Goal: Task Accomplishment & Management: Complete application form

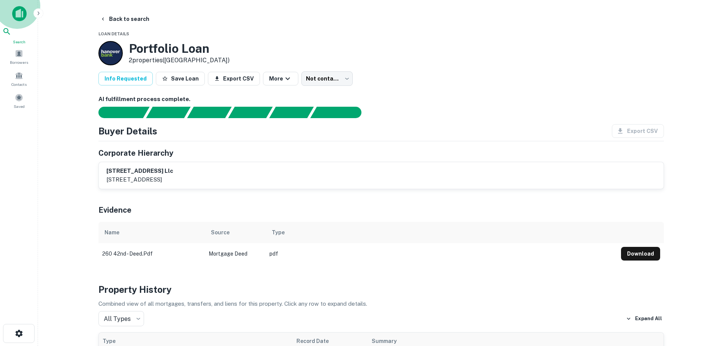
click at [11, 33] on icon at bounding box center [6, 31] width 9 height 9
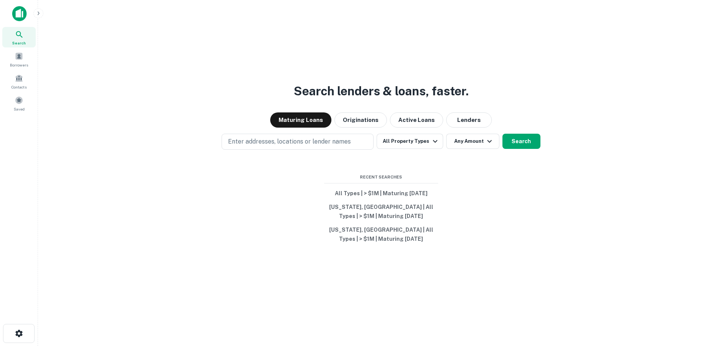
click at [277, 145] on p "Enter addresses, locations or lender names" at bounding box center [289, 141] width 123 height 9
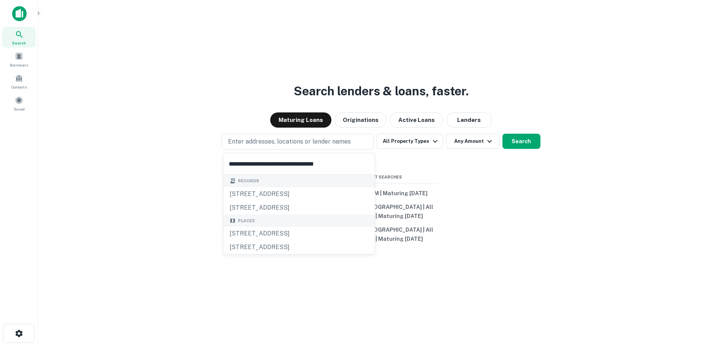
type input "**********"
click at [311, 194] on div "147 sunrise hwy, amityville, ny, 11701" at bounding box center [298, 194] width 151 height 14
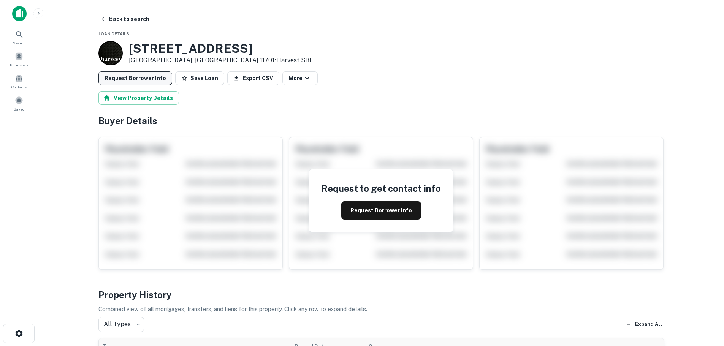
click at [141, 72] on button "Request Borrower Info" at bounding box center [135, 78] width 74 height 14
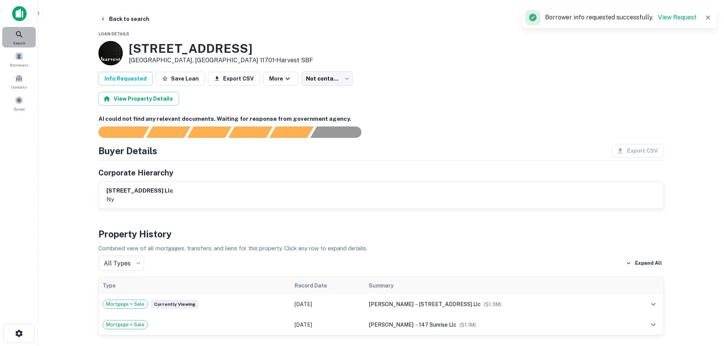
click at [19, 39] on div "Search" at bounding box center [18, 37] width 33 height 21
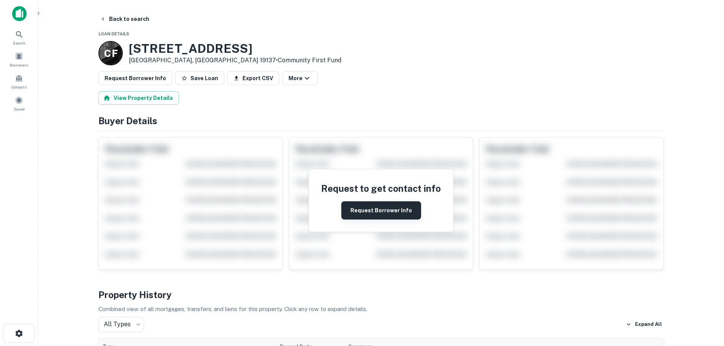
click at [369, 215] on button "Request Borrower Info" at bounding box center [381, 210] width 80 height 18
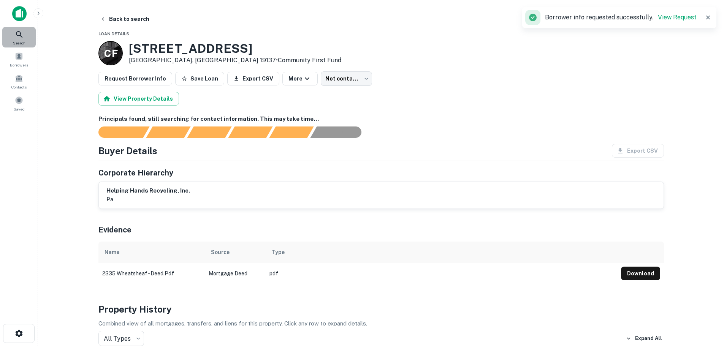
click at [21, 39] on div "Search" at bounding box center [18, 37] width 33 height 21
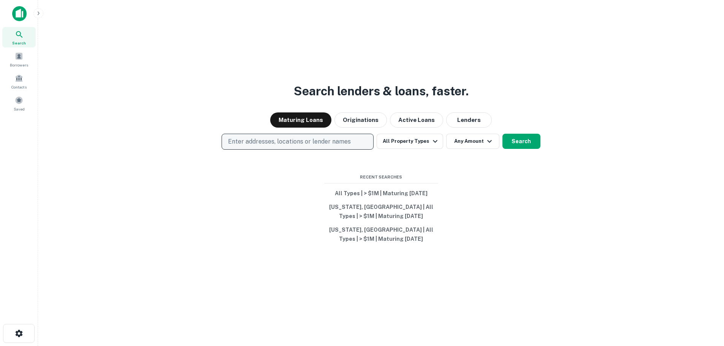
click at [311, 142] on p "Enter addresses, locations or lender names" at bounding box center [289, 141] width 123 height 9
type input "**********"
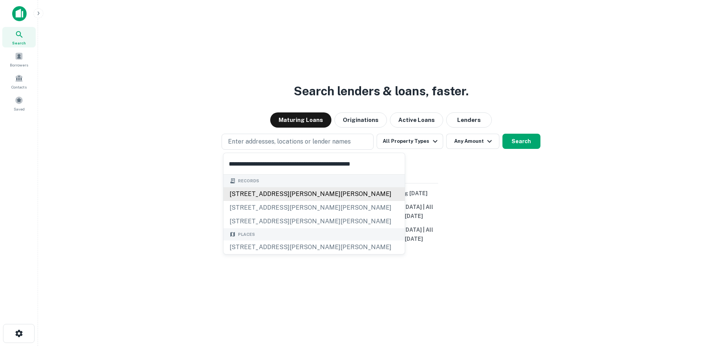
click at [271, 193] on div "1913 w dr martin luther king jr blvd, tampa, fl, 33607" at bounding box center [313, 194] width 181 height 14
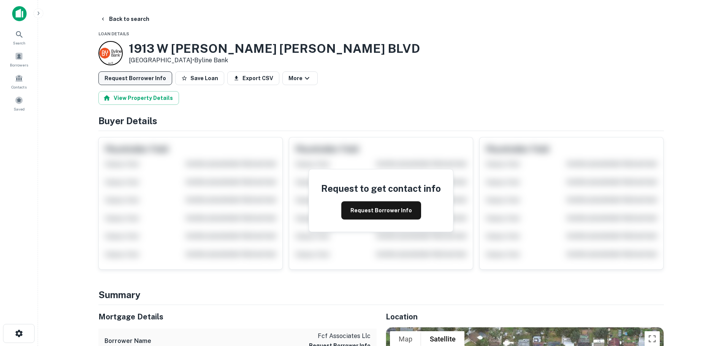
click at [142, 75] on button "Request Borrower Info" at bounding box center [135, 78] width 74 height 14
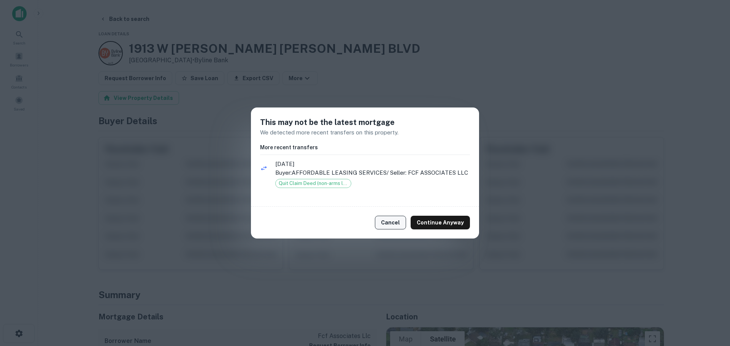
click at [387, 217] on button "Cancel" at bounding box center [390, 223] width 31 height 14
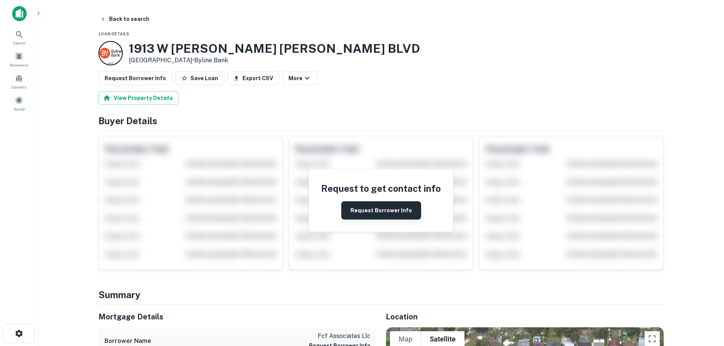
click at [372, 216] on button "Request Borrower Info" at bounding box center [381, 210] width 80 height 18
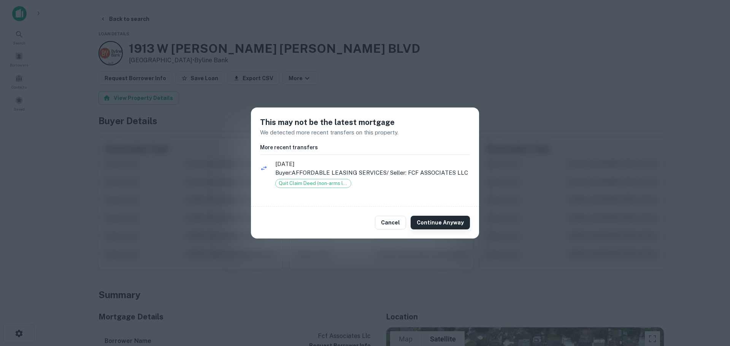
click at [428, 218] on button "Continue Anyway" at bounding box center [439, 223] width 59 height 14
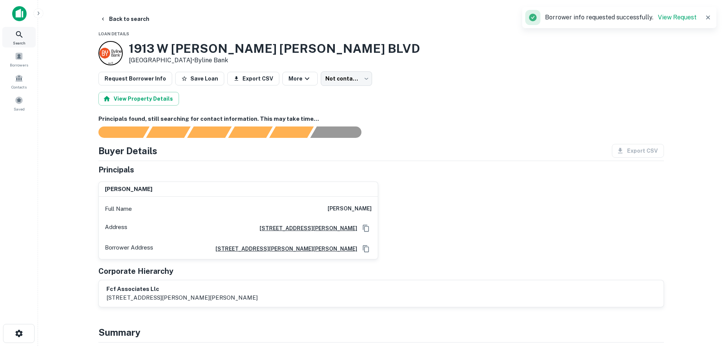
click at [16, 37] on icon at bounding box center [19, 34] width 9 height 9
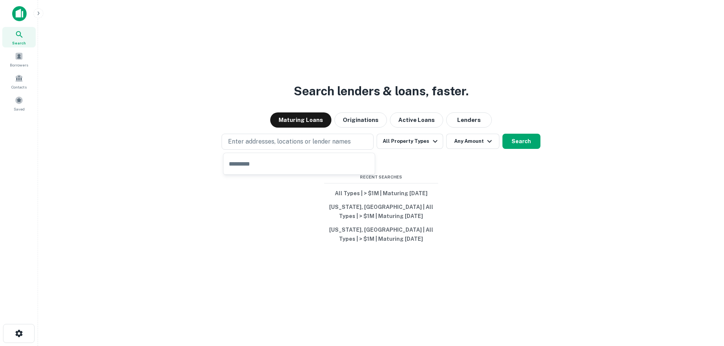
type input "**********"
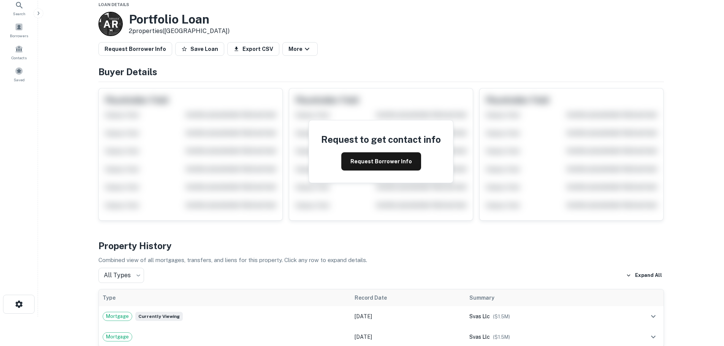
scroll to position [38, 0]
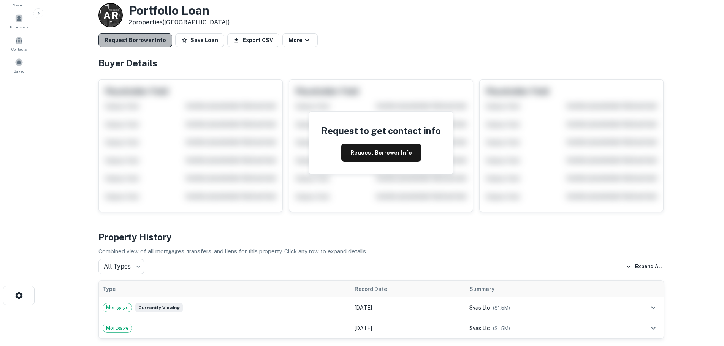
click at [138, 43] on button "Request Borrower Info" at bounding box center [135, 40] width 74 height 14
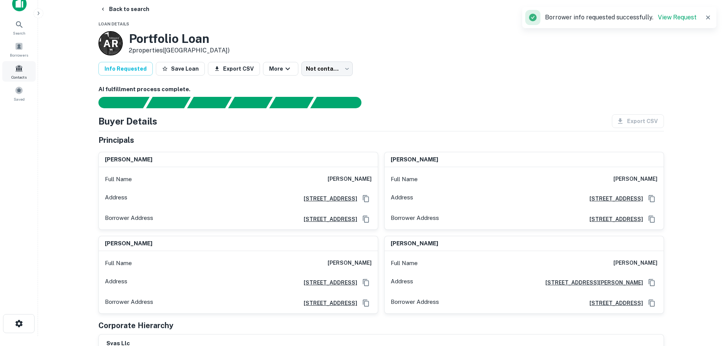
scroll to position [0, 0]
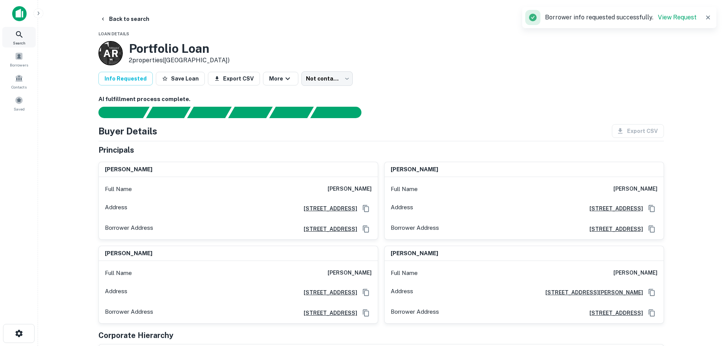
click at [19, 27] on div "Search" at bounding box center [18, 37] width 33 height 21
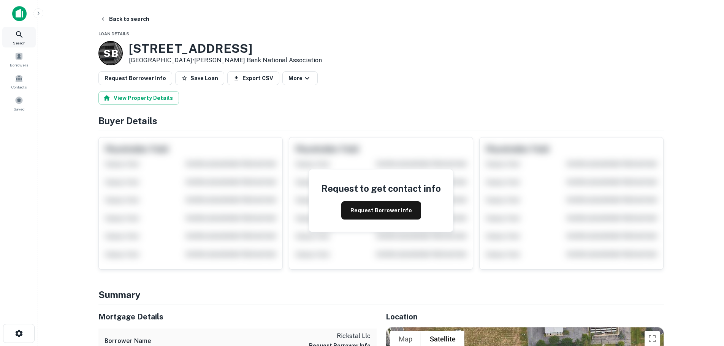
click at [30, 29] on div "Search" at bounding box center [18, 37] width 33 height 21
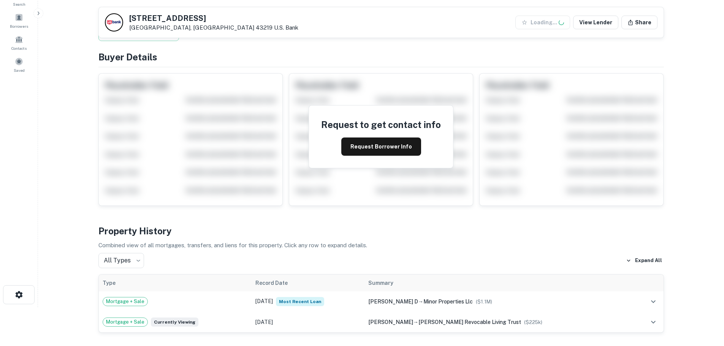
scroll to position [114, 0]
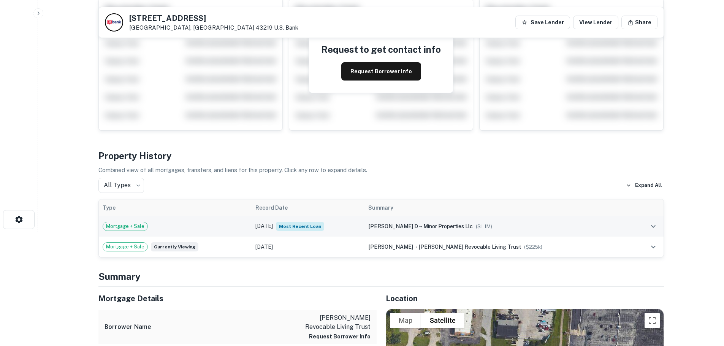
click at [216, 216] on td "Mortgage + Sale" at bounding box center [175, 226] width 153 height 21
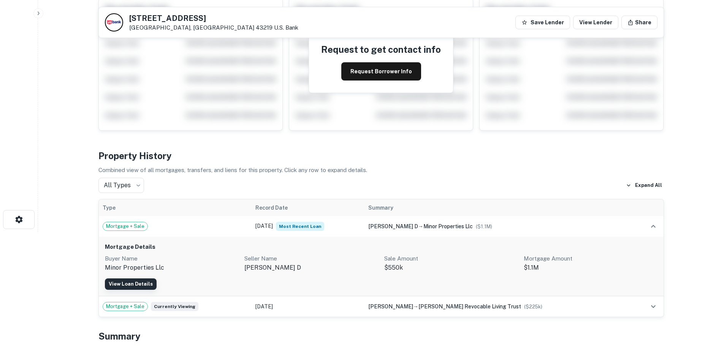
click at [149, 280] on link "View Loan Details" at bounding box center [131, 284] width 52 height 11
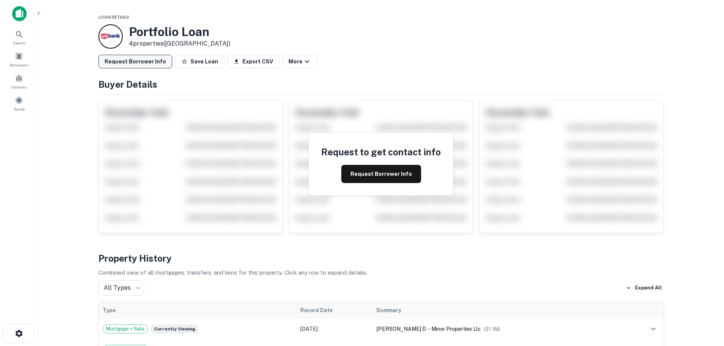
click at [143, 63] on button "Request Borrower Info" at bounding box center [135, 62] width 74 height 14
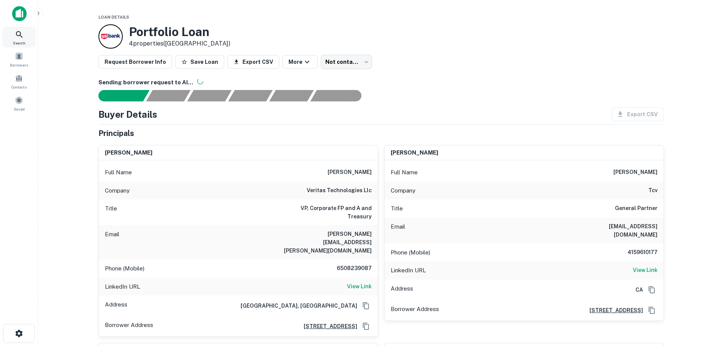
click at [24, 38] on div "Search" at bounding box center [18, 37] width 33 height 21
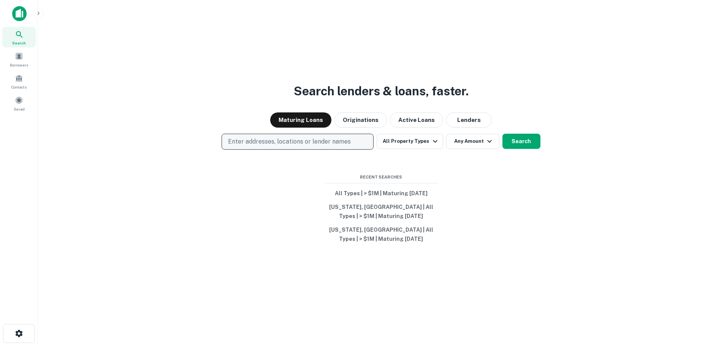
click at [279, 144] on p "Enter addresses, locations or lender names" at bounding box center [289, 141] width 123 height 9
type input "**********"
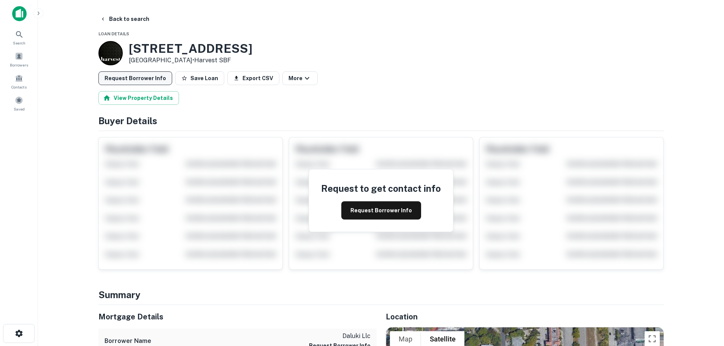
click at [133, 74] on button "Request Borrower Info" at bounding box center [135, 78] width 74 height 14
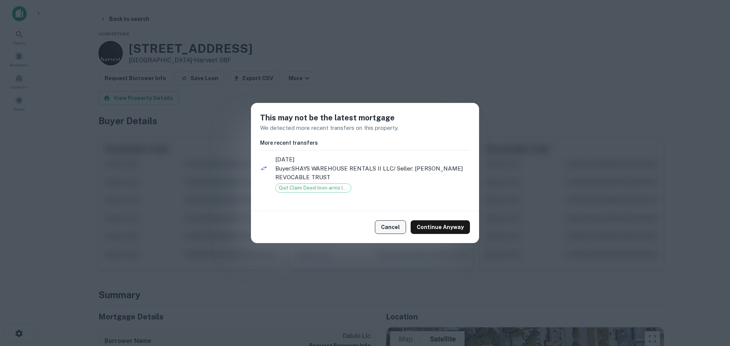
click at [384, 222] on button "Cancel" at bounding box center [390, 227] width 31 height 14
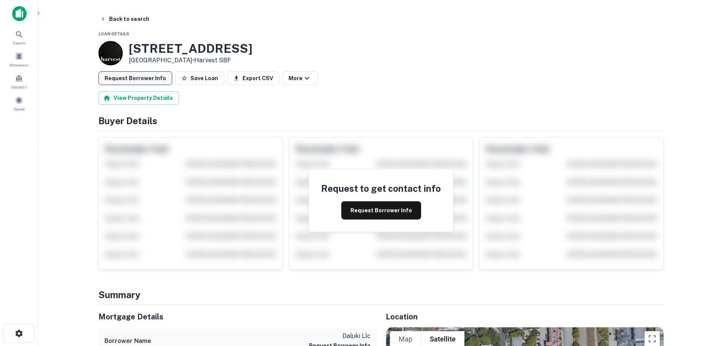
click at [159, 79] on button "Request Borrower Info" at bounding box center [135, 78] width 74 height 14
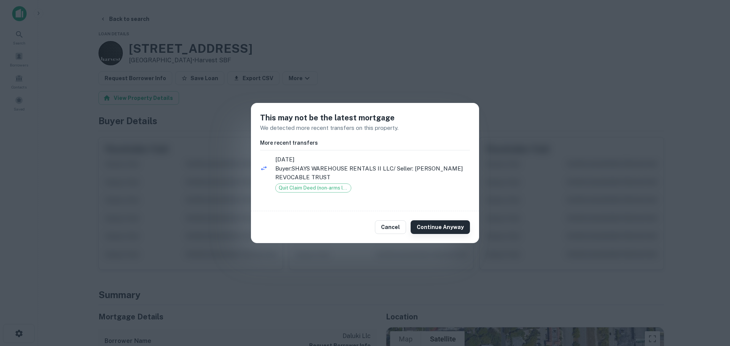
click at [433, 226] on button "Continue Anyway" at bounding box center [439, 227] width 59 height 14
